Goal: Task Accomplishment & Management: Use online tool/utility

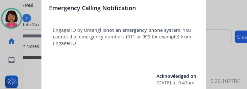
click at [178, 58] on div "Emergency Calling Notification EngageHQ by Untangl is not an emergency phone sy…" at bounding box center [123, 44] width 165 height 99
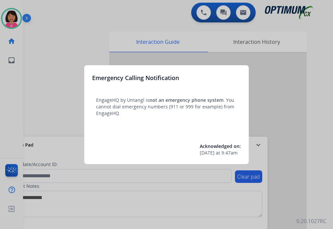
click at [4, 110] on div at bounding box center [166, 114] width 333 height 229
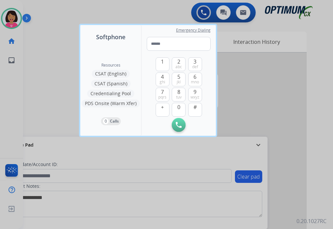
click at [45, 102] on div at bounding box center [166, 114] width 333 height 229
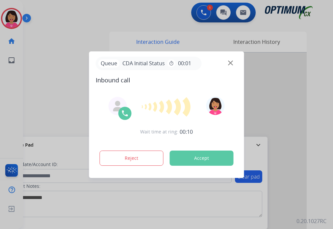
click at [7, 97] on div at bounding box center [166, 114] width 333 height 229
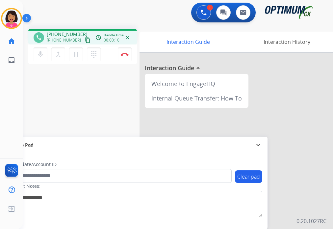
click at [85, 39] on mat-icon "content_copy" at bounding box center [88, 40] width 6 height 6
click at [20, 76] on div "Del Busy Edit Avatar Agent: [PERSON_NAME] Profile: OCX Training home Home Home …" at bounding box center [11, 114] width 23 height 229
click at [126, 56] on button "Disconnect" at bounding box center [125, 54] width 14 height 14
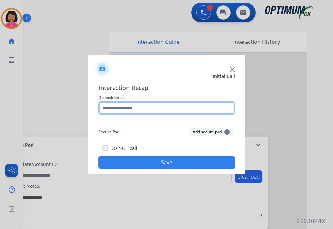
click at [137, 106] on input "text" at bounding box center [166, 107] width 137 height 13
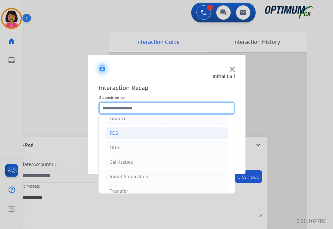
scroll to position [43, 0]
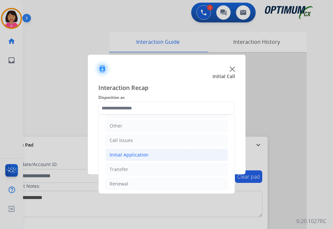
click at [157, 152] on li "Initial Application" at bounding box center [166, 154] width 123 height 13
click at [142, 177] on li "Appeals" at bounding box center [173, 183] width 110 height 13
type input "*******"
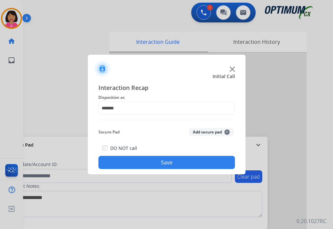
click at [142, 157] on button "Save" at bounding box center [166, 162] width 137 height 13
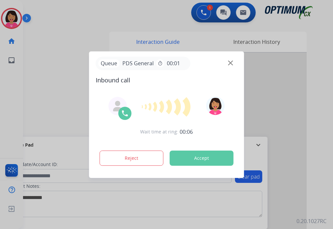
click at [6, 86] on div at bounding box center [166, 114] width 333 height 229
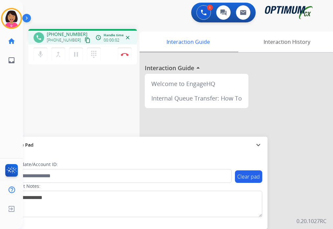
click at [85, 38] on mat-icon "content_copy" at bounding box center [88, 40] width 6 height 6
click at [26, 45] on div "phone [PHONE_NUMBER] [PHONE_NUMBER] content_copy access_time Call metrics Queue…" at bounding box center [170, 161] width 294 height 274
drag, startPoint x: 43, startPoint y: 51, endPoint x: 47, endPoint y: 72, distance: 21.7
click at [43, 51] on mat-icon "mic" at bounding box center [41, 54] width 8 height 8
click at [44, 56] on button "mic_off Mute" at bounding box center [41, 54] width 14 height 14
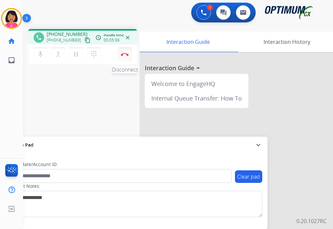
click at [125, 51] on button "Disconnect" at bounding box center [125, 54] width 14 height 14
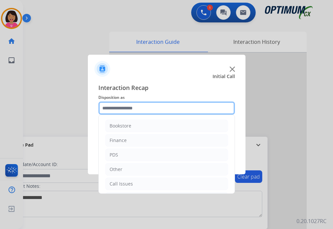
click at [139, 103] on input "text" at bounding box center [166, 107] width 137 height 13
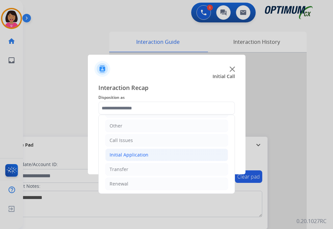
click at [155, 155] on li "Initial Application" at bounding box center [166, 154] width 123 height 13
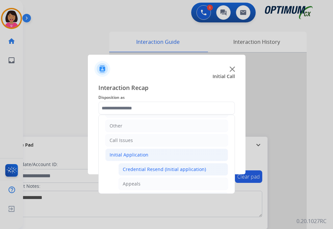
click at [158, 168] on div "Credential Resend (Initial application)" at bounding box center [164, 169] width 83 height 7
type input "**********"
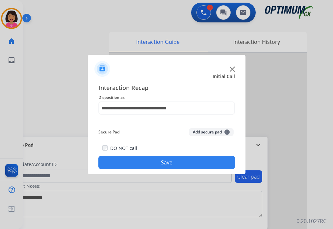
click at [158, 162] on button "Save" at bounding box center [166, 162] width 137 height 13
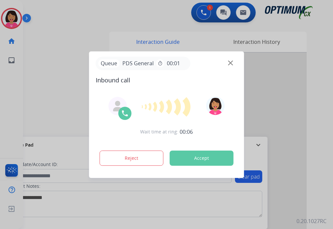
click at [9, 87] on div at bounding box center [166, 114] width 333 height 229
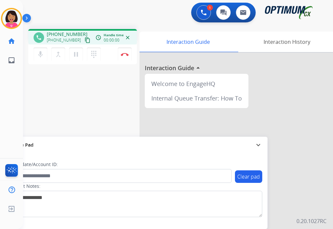
click at [85, 40] on mat-icon "content_copy" at bounding box center [88, 40] width 6 height 6
drag, startPoint x: 6, startPoint y: 85, endPoint x: 34, endPoint y: 65, distance: 34.6
click at [7, 84] on div "Del Busy Edit Avatar Agent: [PERSON_NAME] Profile: OCX Training home Home Home …" at bounding box center [11, 114] width 23 height 229
click at [43, 50] on button "mic Mute" at bounding box center [41, 54] width 14 height 14
click at [43, 50] on button "mic_off Mute" at bounding box center [41, 54] width 14 height 14
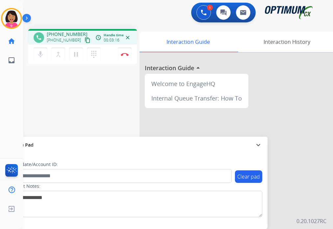
click at [6, 87] on div "Del Busy Edit Avatar Agent: [PERSON_NAME] Profile: OCX Training home Home Home …" at bounding box center [11, 114] width 23 height 229
click at [124, 55] on img at bounding box center [125, 54] width 8 height 3
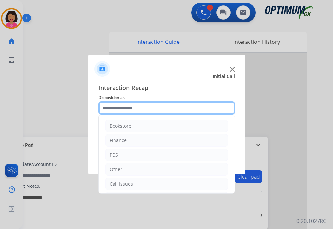
drag, startPoint x: 130, startPoint y: 106, endPoint x: 130, endPoint y: 129, distance: 22.4
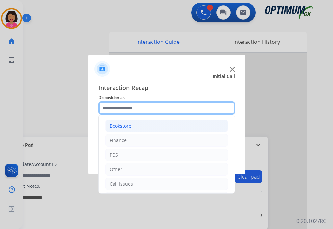
click at [130, 106] on input "text" at bounding box center [166, 107] width 137 height 13
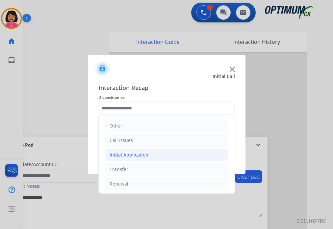
click at [133, 153] on div "Initial Application" at bounding box center [129, 154] width 39 height 7
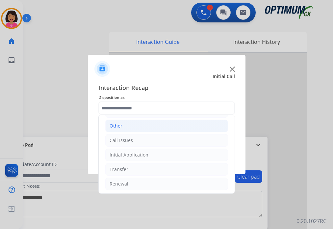
click at [124, 122] on li "Other" at bounding box center [166, 125] width 123 height 13
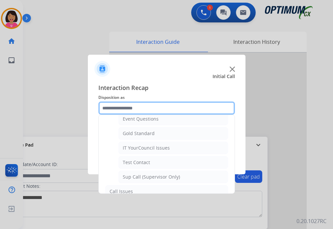
scroll to position [109, 0]
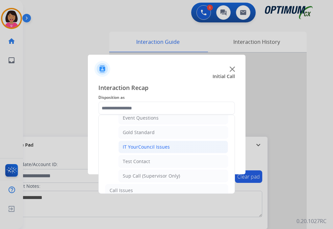
click at [129, 146] on div "IT YourCouncil Issues" at bounding box center [146, 146] width 47 height 7
type input "**********"
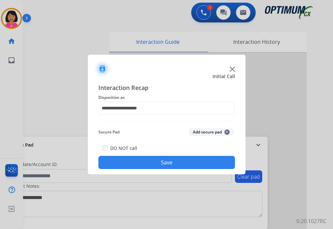
click at [132, 156] on button "Save" at bounding box center [166, 162] width 137 height 13
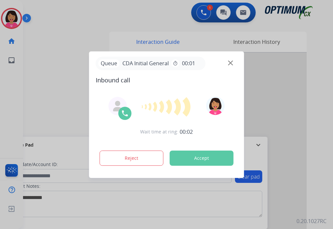
drag, startPoint x: 4, startPoint y: 100, endPoint x: 10, endPoint y: 94, distance: 7.7
click at [4, 100] on div at bounding box center [166, 114] width 333 height 229
click at [231, 63] on img at bounding box center [230, 62] width 5 height 5
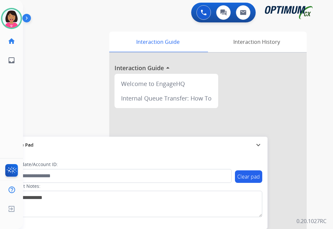
click at [120, 23] on div "0 Voice Interactions 0 Chat Interactions 0 Email Interactions" at bounding box center [172, 13] width 289 height 21
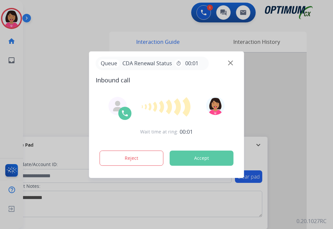
click at [9, 112] on div at bounding box center [166, 114] width 333 height 229
click at [231, 62] on img at bounding box center [230, 62] width 5 height 5
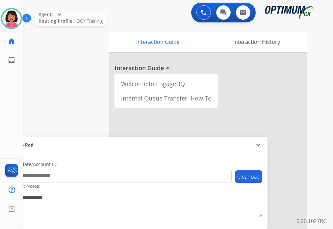
click at [7, 14] on img at bounding box center [11, 18] width 18 height 18
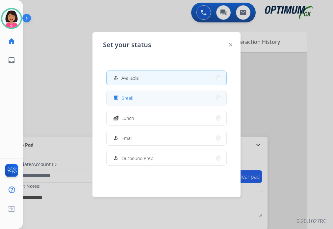
click at [161, 100] on button "free_breakfast Break" at bounding box center [167, 98] width 120 height 14
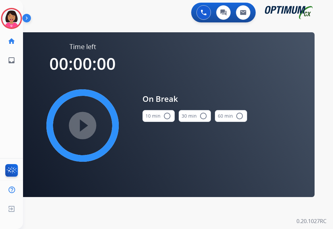
click at [158, 117] on button "10 min radio_button_unchecked" at bounding box center [158, 116] width 32 height 12
click at [80, 121] on mat-icon "play_circle_filled" at bounding box center [83, 125] width 8 height 8
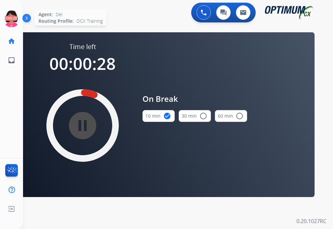
click at [11, 21] on icon at bounding box center [11, 18] width 21 height 21
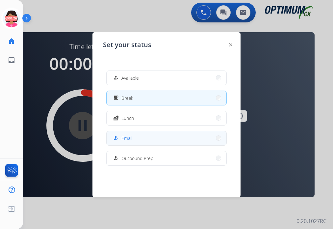
click at [138, 139] on button "how_to_reg Email" at bounding box center [167, 138] width 120 height 14
